Goal: Task Accomplishment & Management: Manage account settings

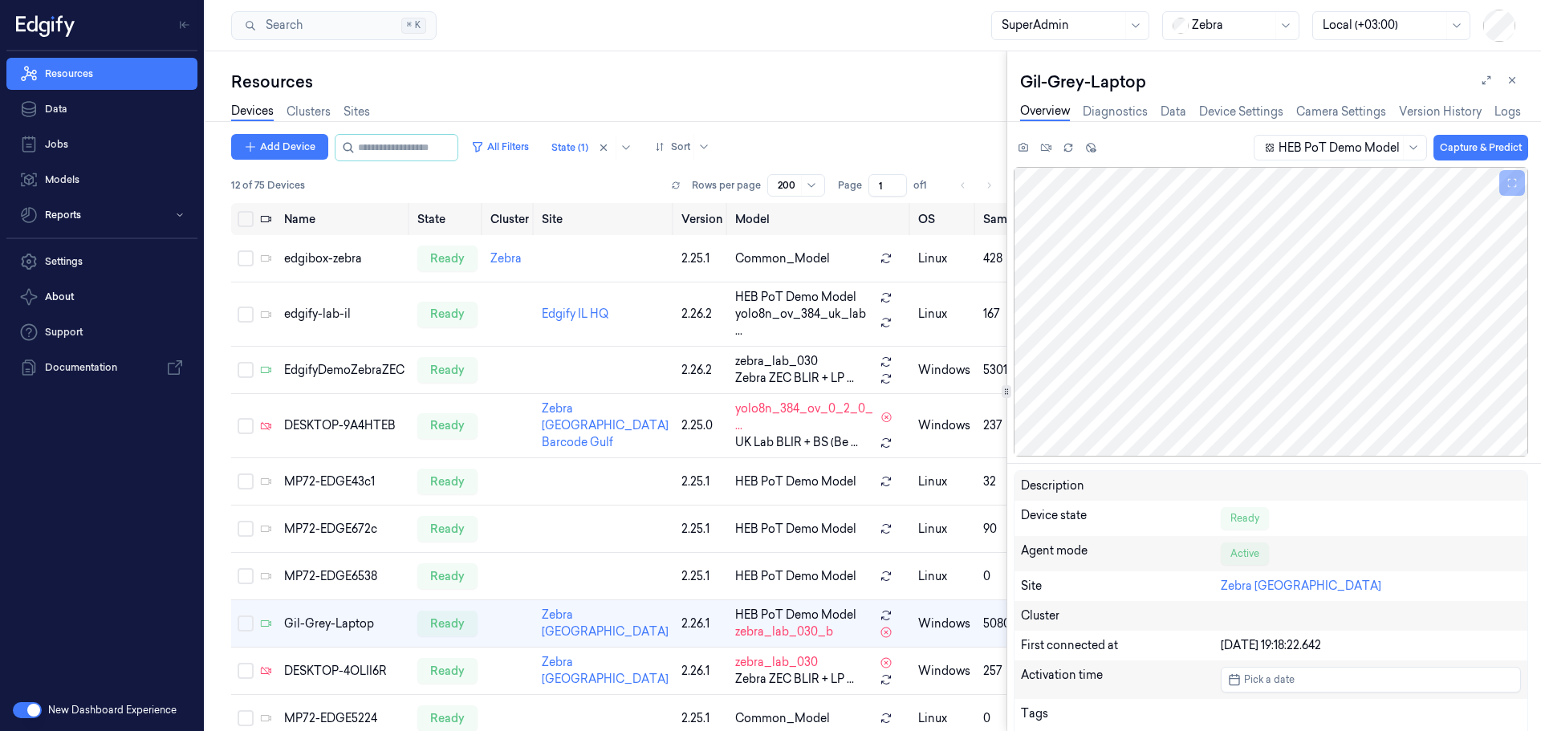
scroll to position [0, 6]
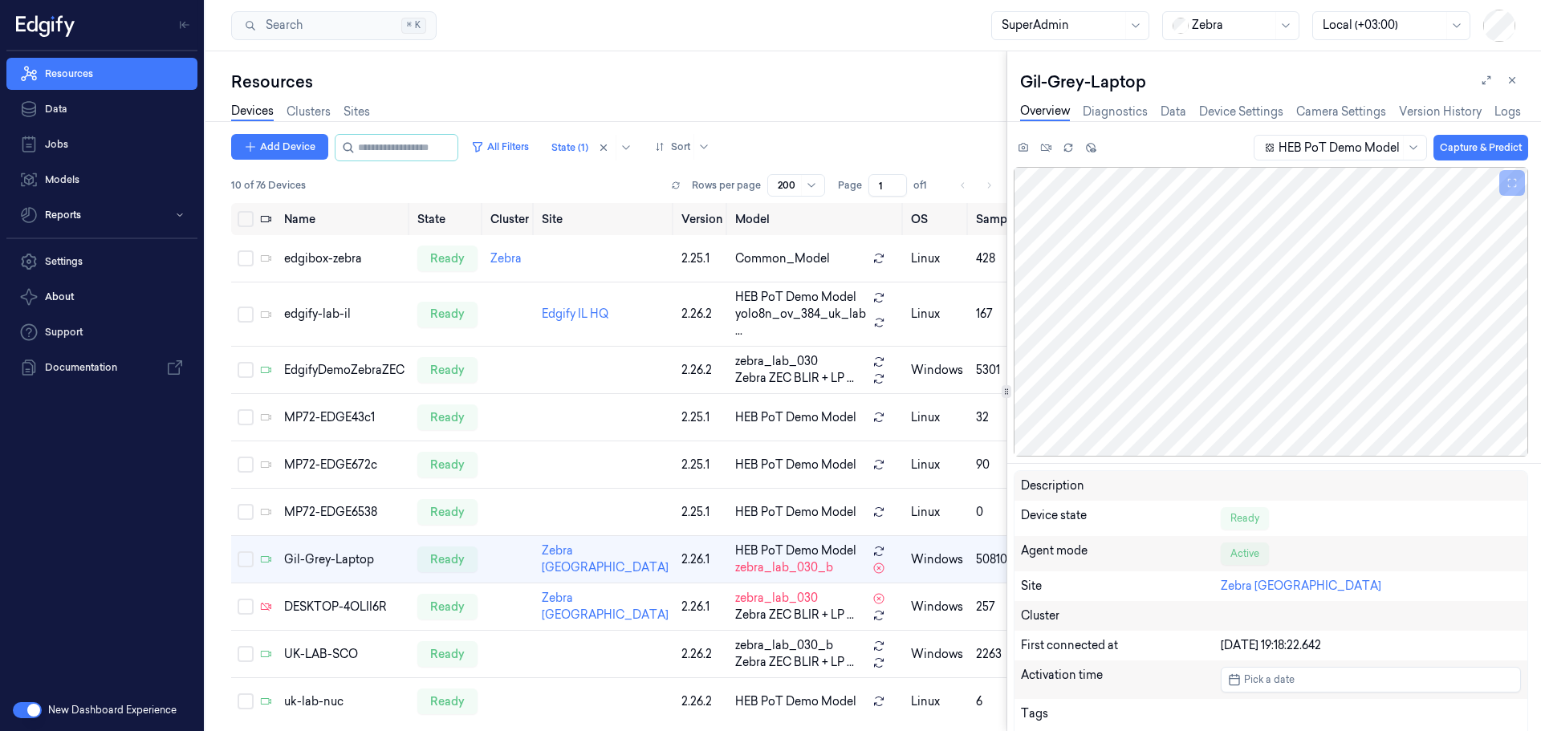
scroll to position [80, 0]
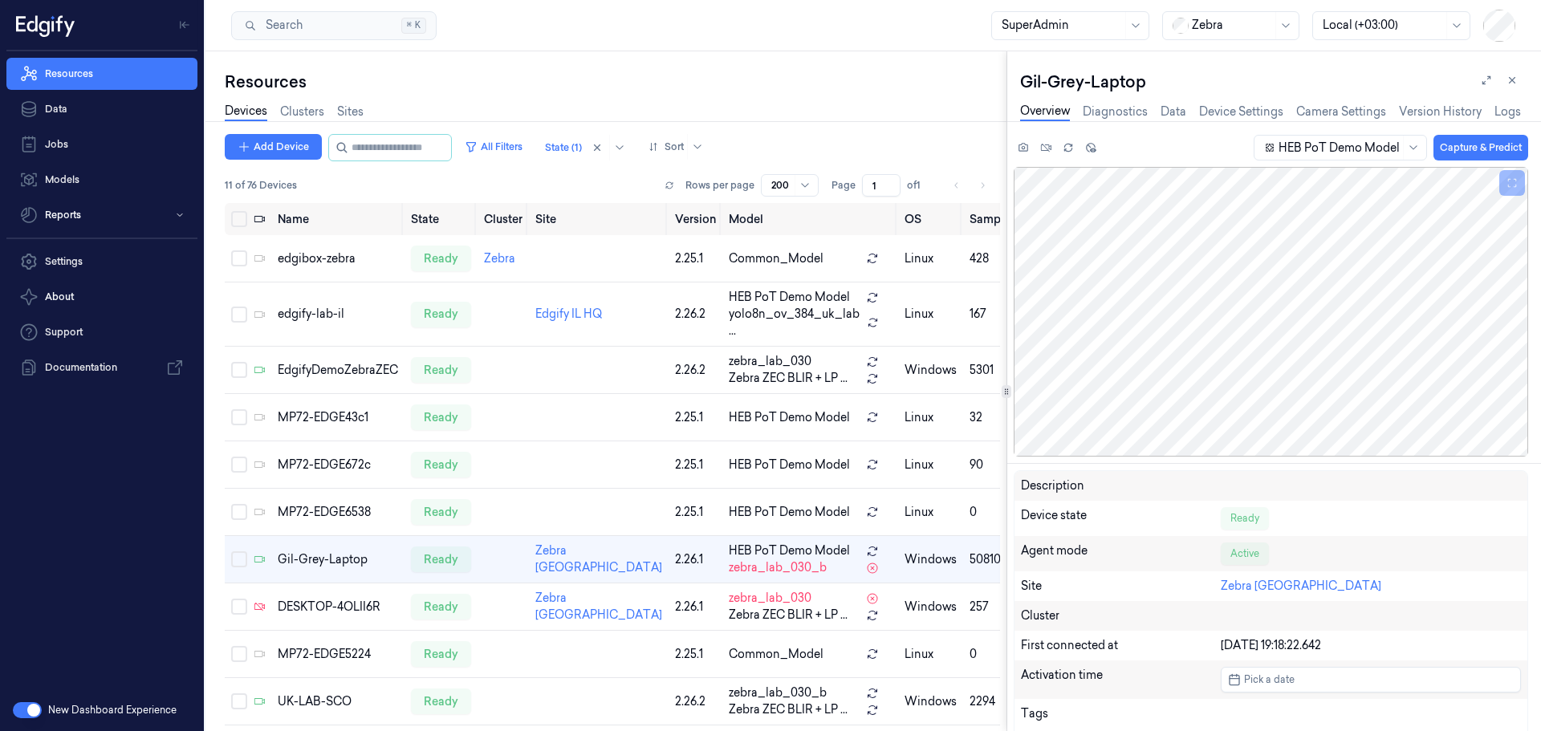
scroll to position [109, 0]
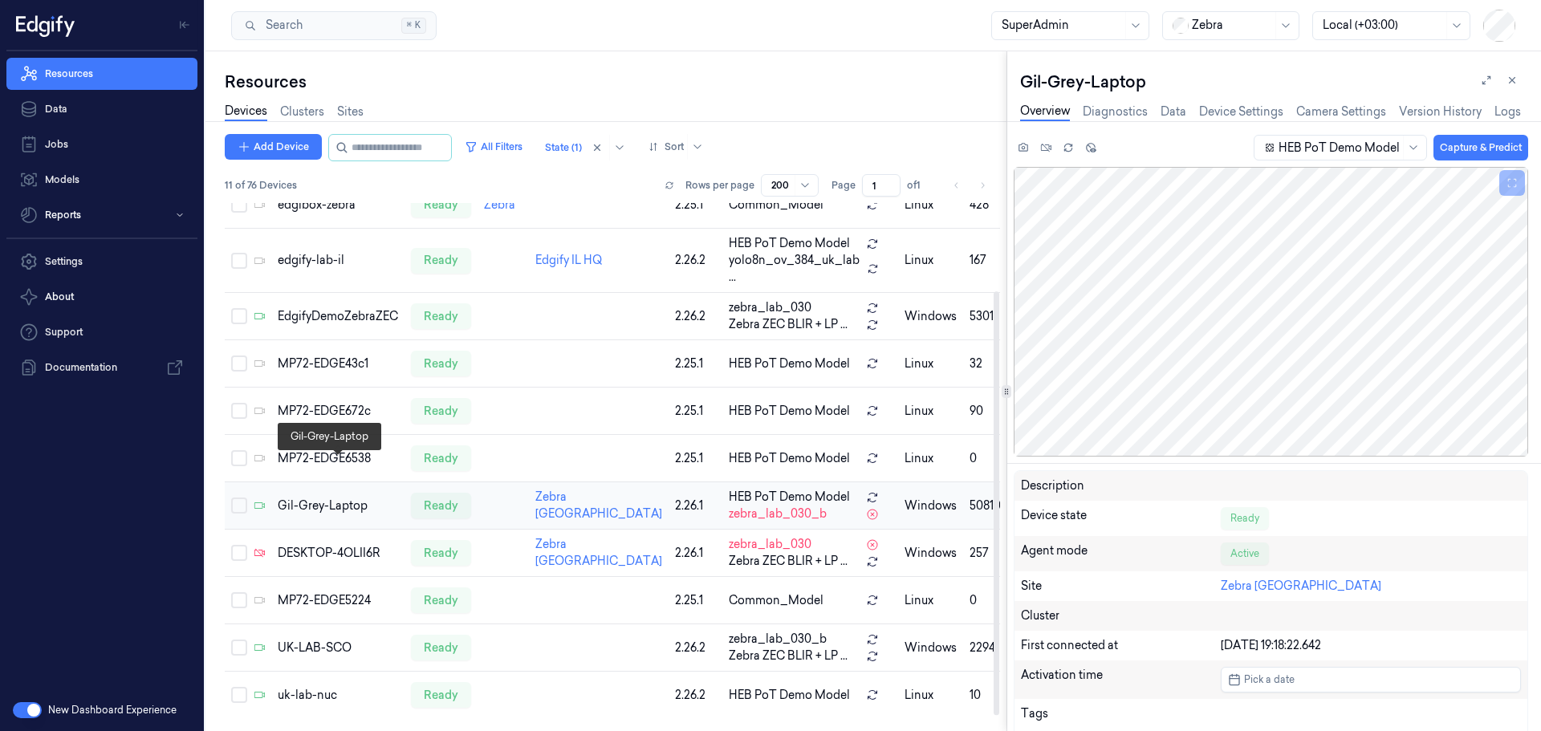
click at [335, 497] on div "Gil-Grey-Laptop" at bounding box center [338, 505] width 120 height 17
click at [326, 497] on div "Gil-Grey-Laptop" at bounding box center [338, 505] width 120 height 17
click at [340, 497] on div "Gil-Grey-Laptop" at bounding box center [338, 505] width 120 height 17
click at [1218, 113] on link "Device Settings" at bounding box center [1241, 112] width 84 height 18
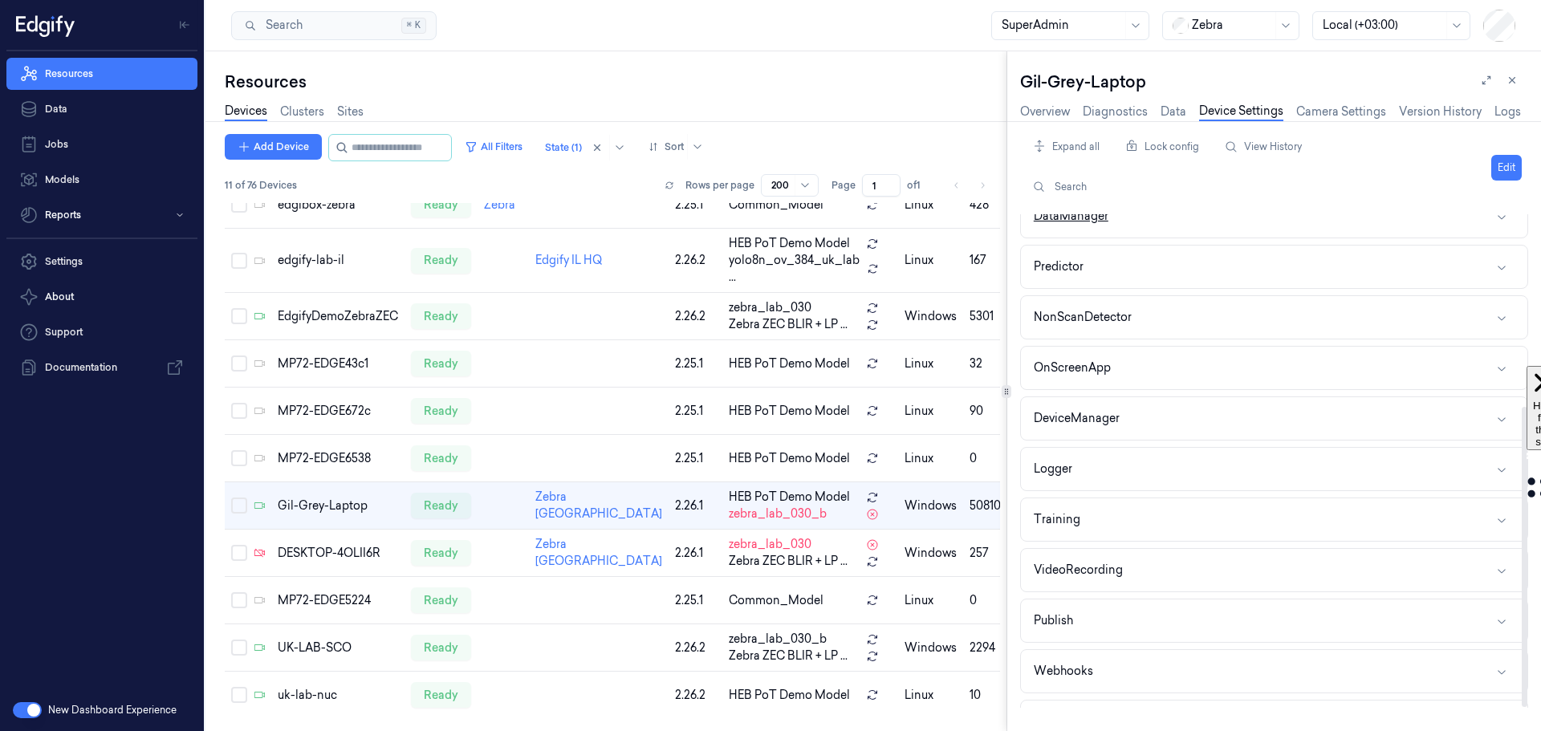
scroll to position [315, 0]
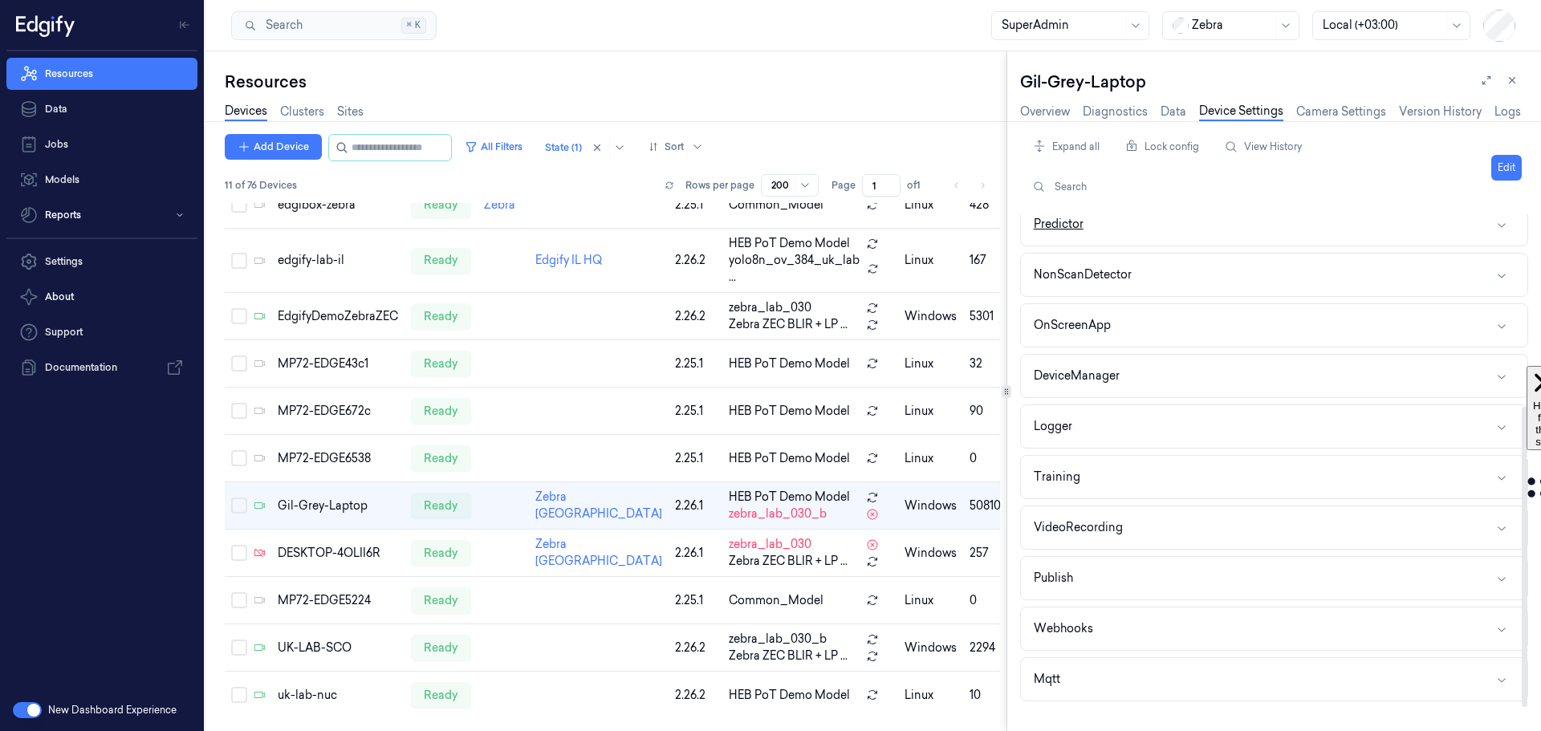
click at [1180, 229] on button "Predictor" at bounding box center [1274, 224] width 506 height 43
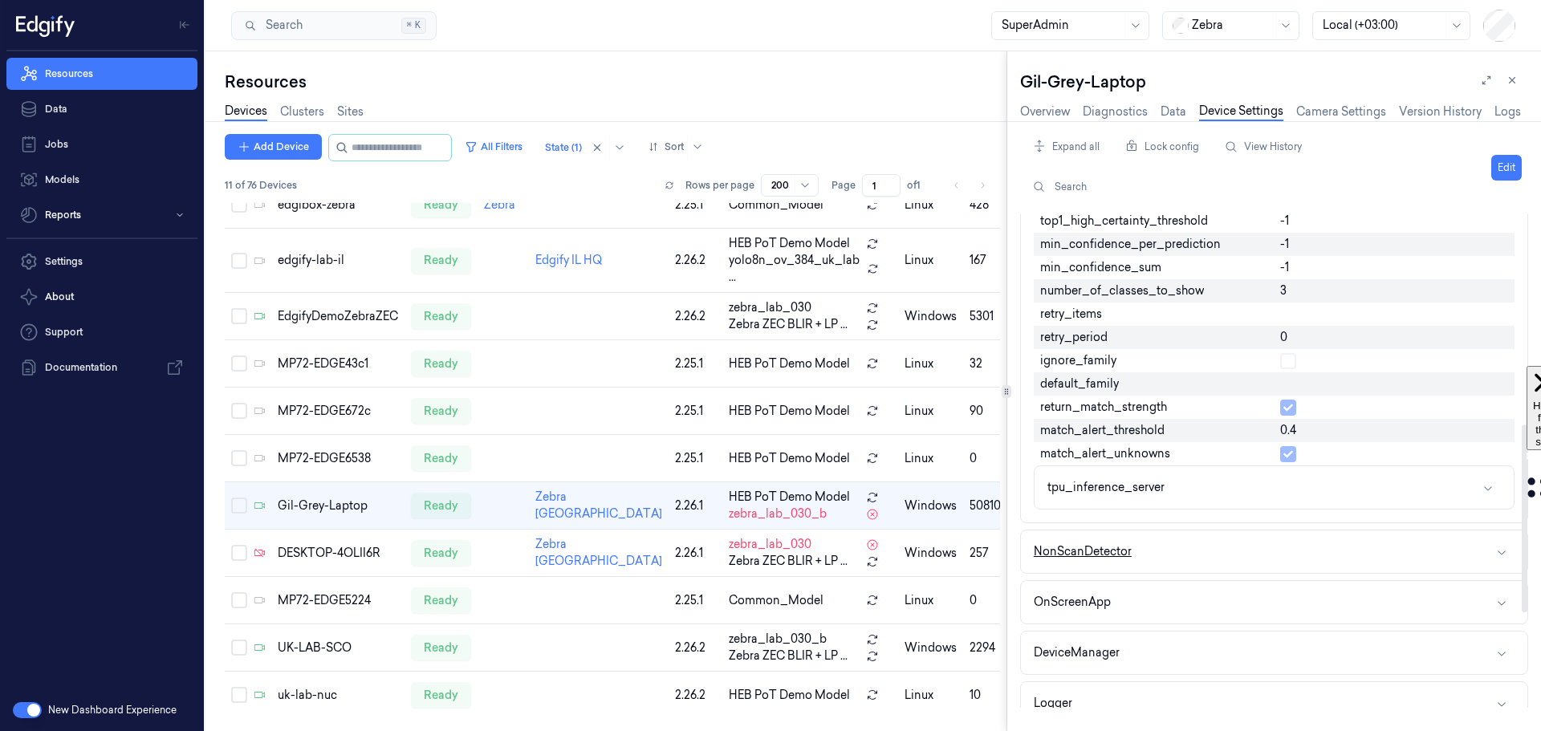
scroll to position [636, 0]
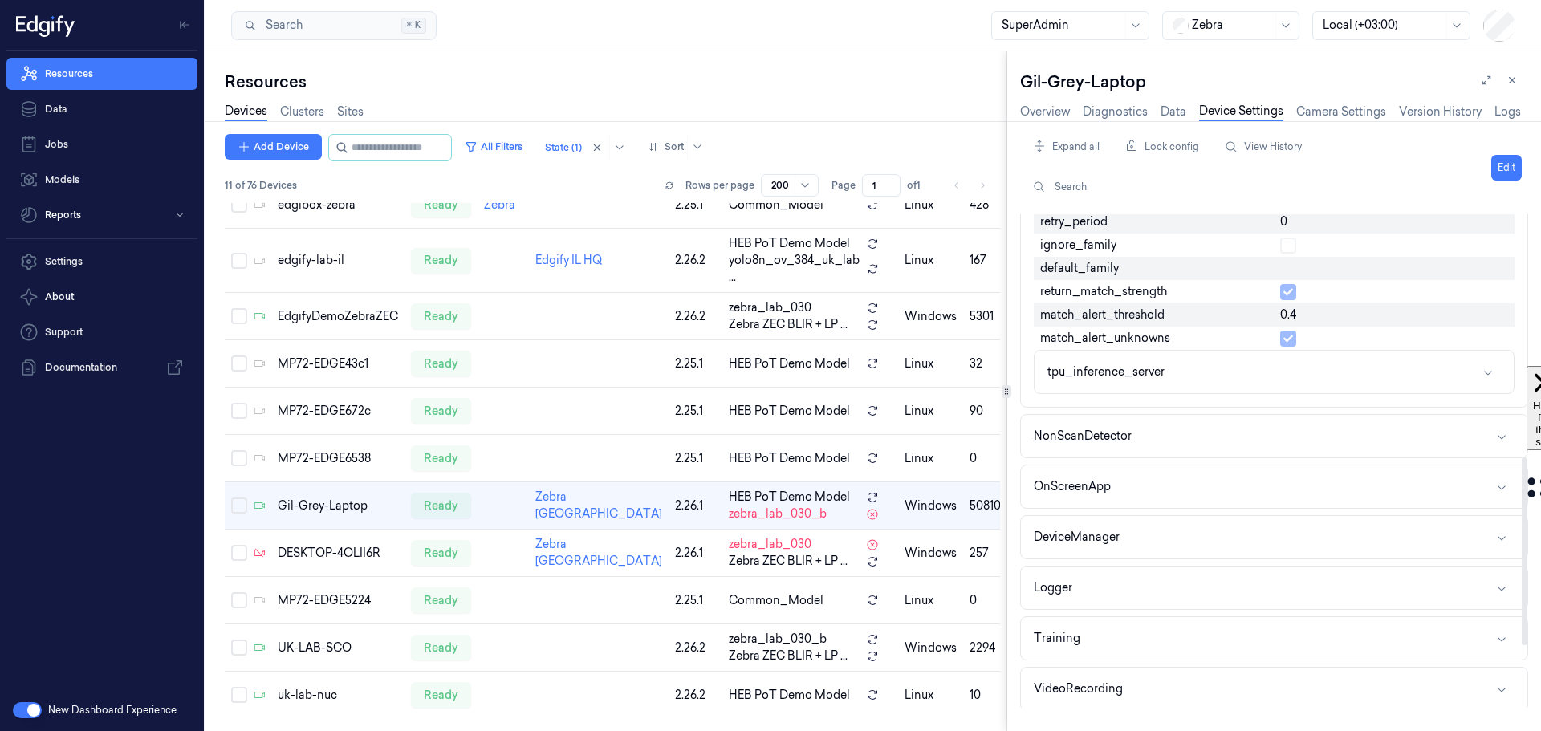
click at [1188, 439] on button "NonScanDetector" at bounding box center [1274, 436] width 506 height 43
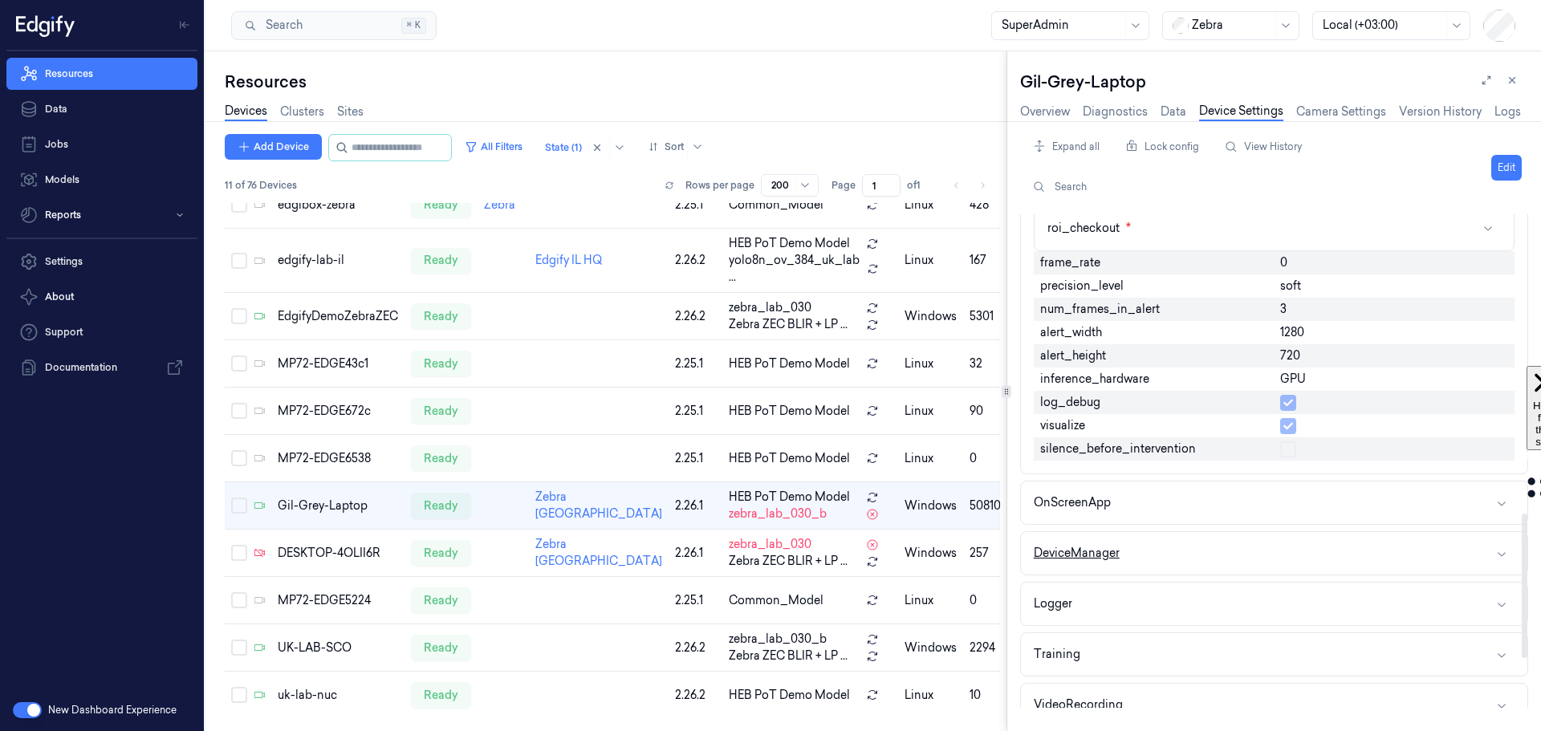
scroll to position [1038, 0]
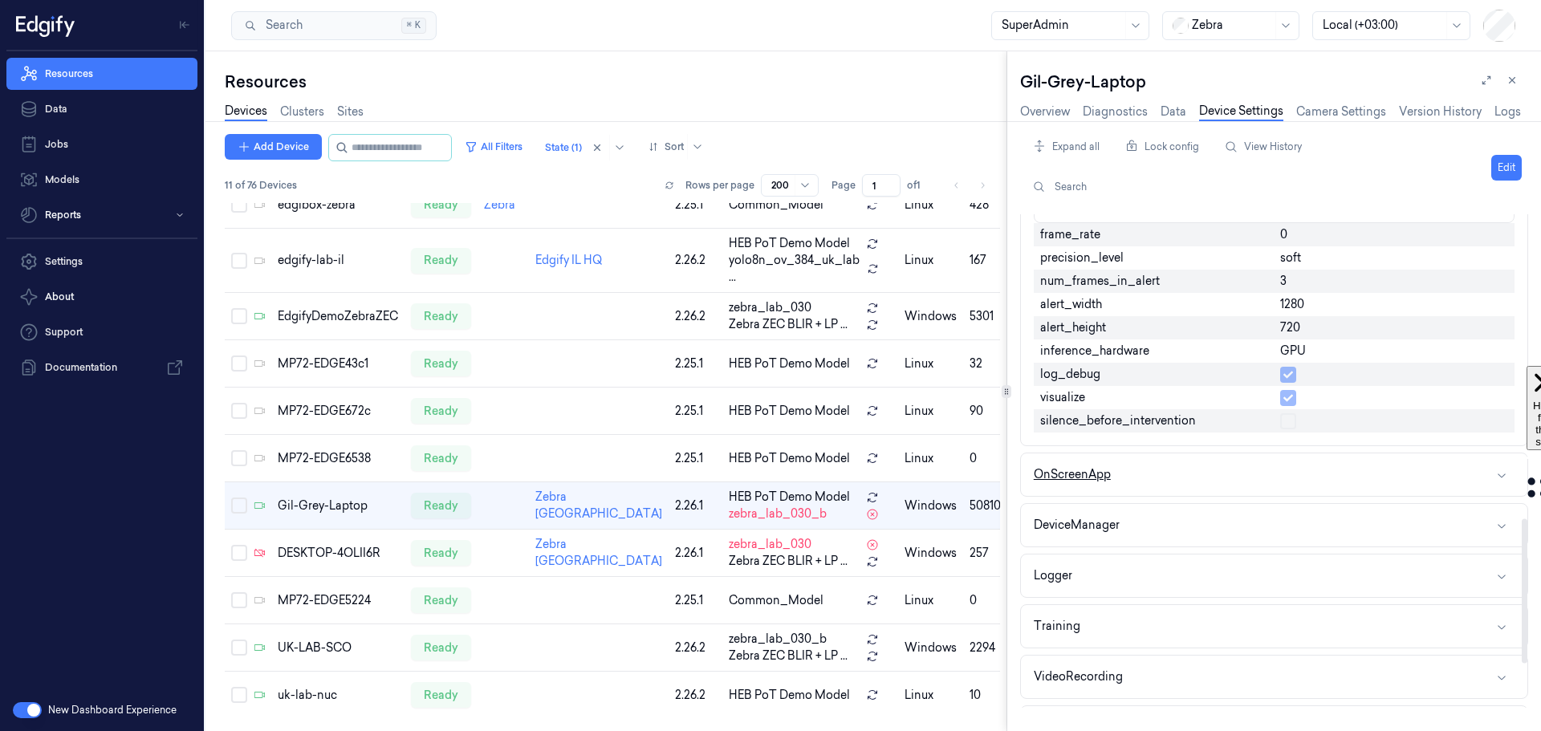
click at [1210, 474] on button "OnScreenApp" at bounding box center [1274, 474] width 506 height 43
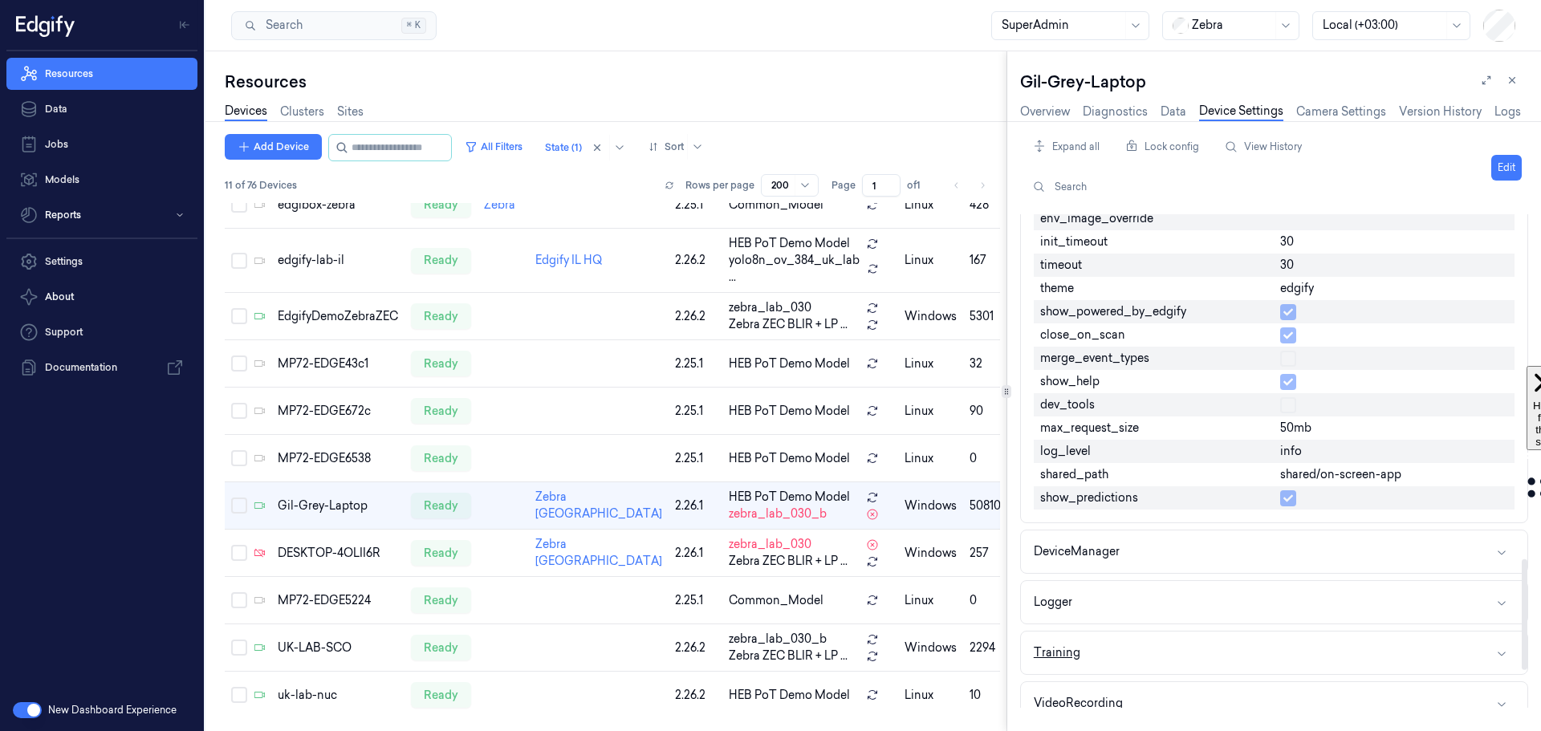
scroll to position [1679, 0]
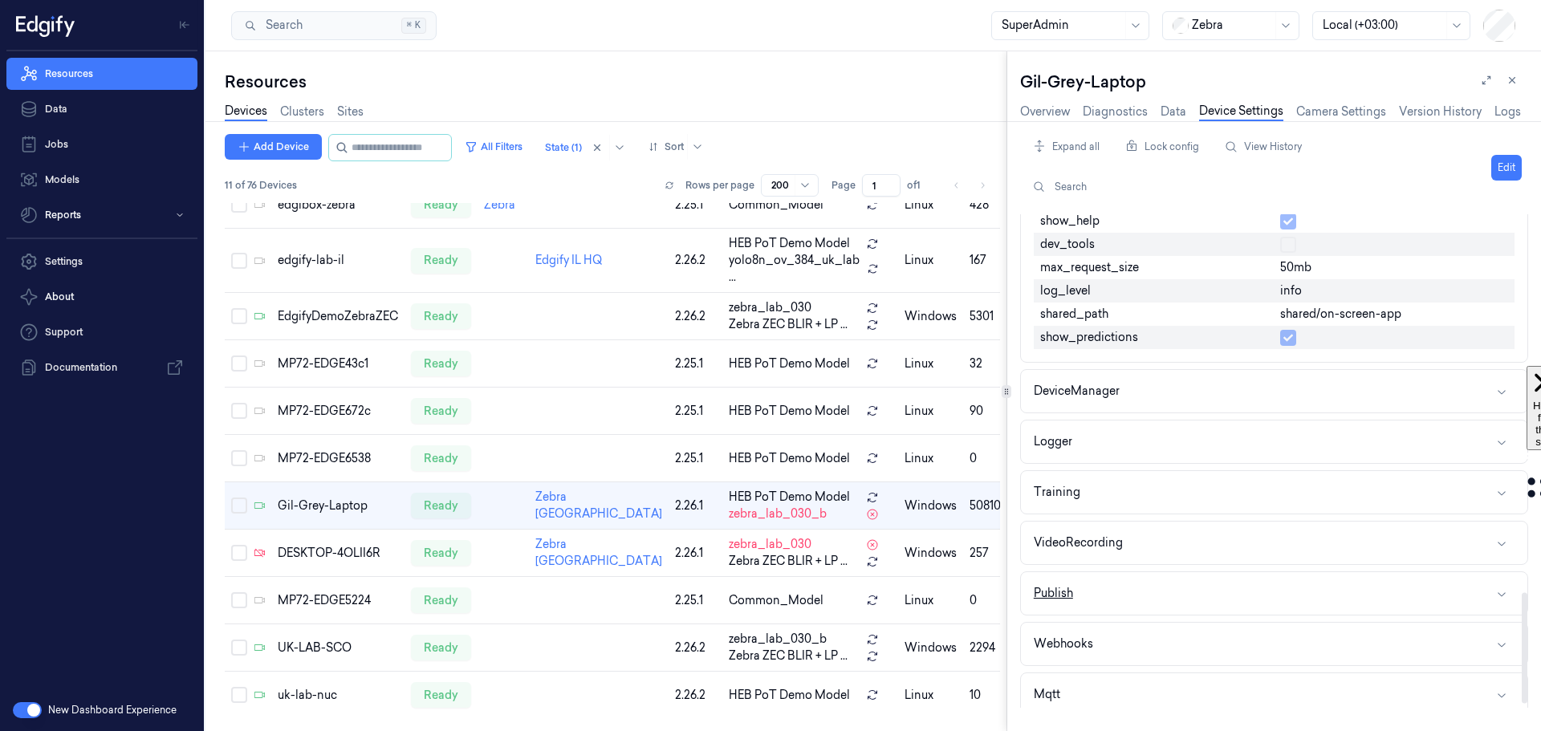
click at [1163, 591] on button "Publish" at bounding box center [1274, 593] width 506 height 43
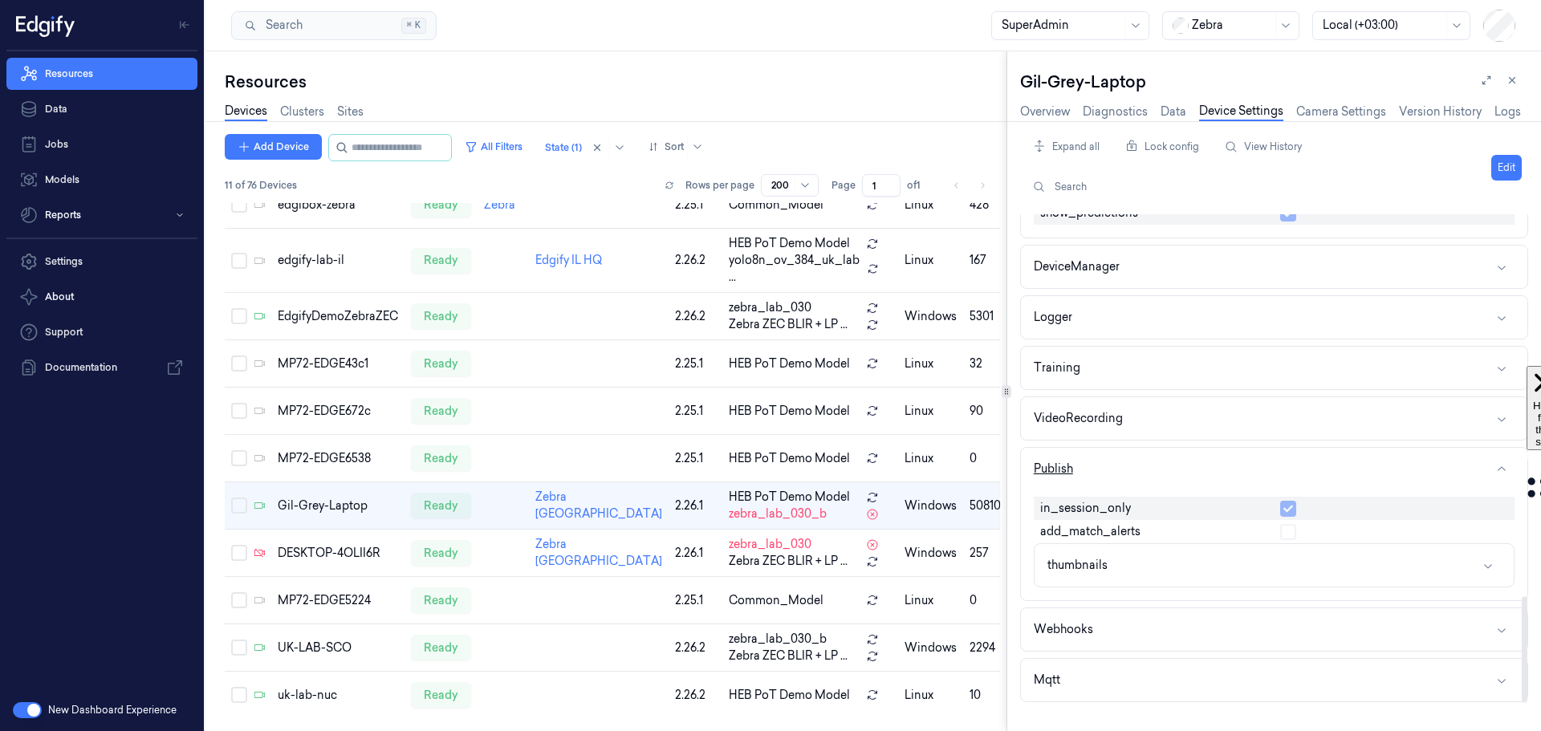
scroll to position [1805, 0]
